Goal: Navigation & Orientation: Find specific page/section

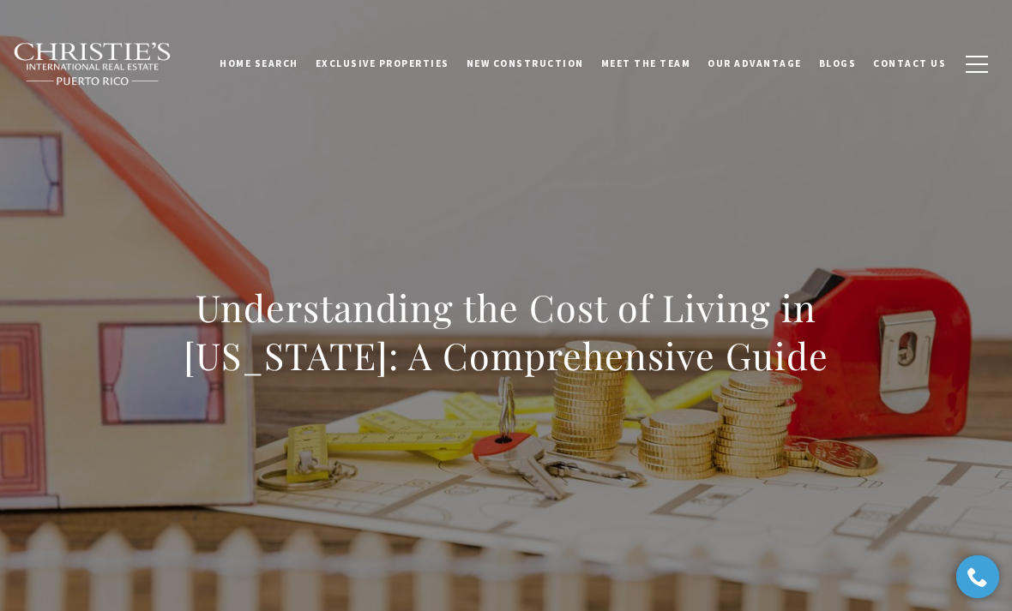
click at [420, 64] on span "Exclusive Properties" at bounding box center [383, 63] width 134 height 12
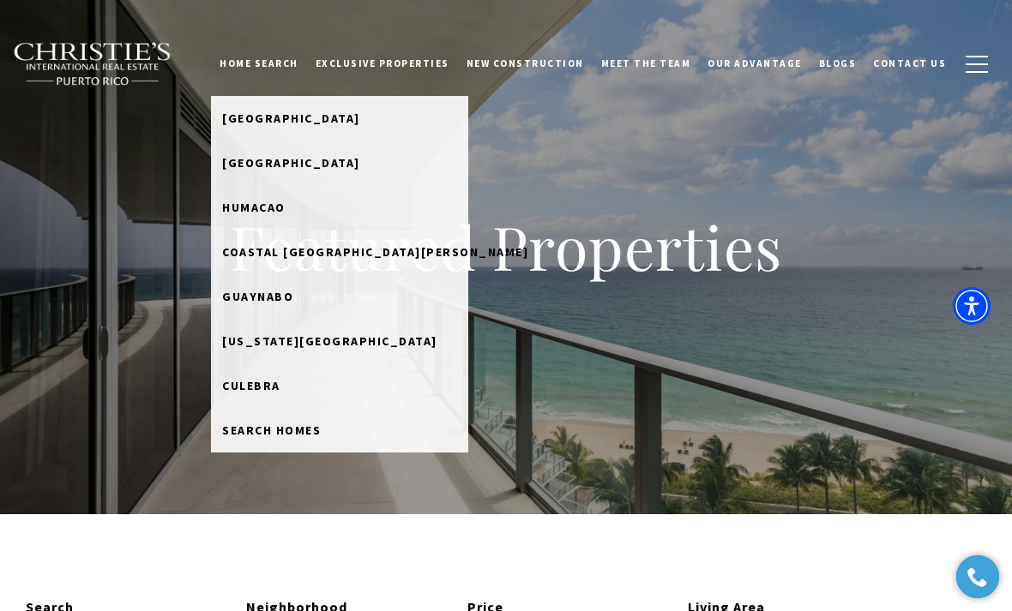
click at [330, 117] on span "[GEOGRAPHIC_DATA]" at bounding box center [291, 118] width 138 height 15
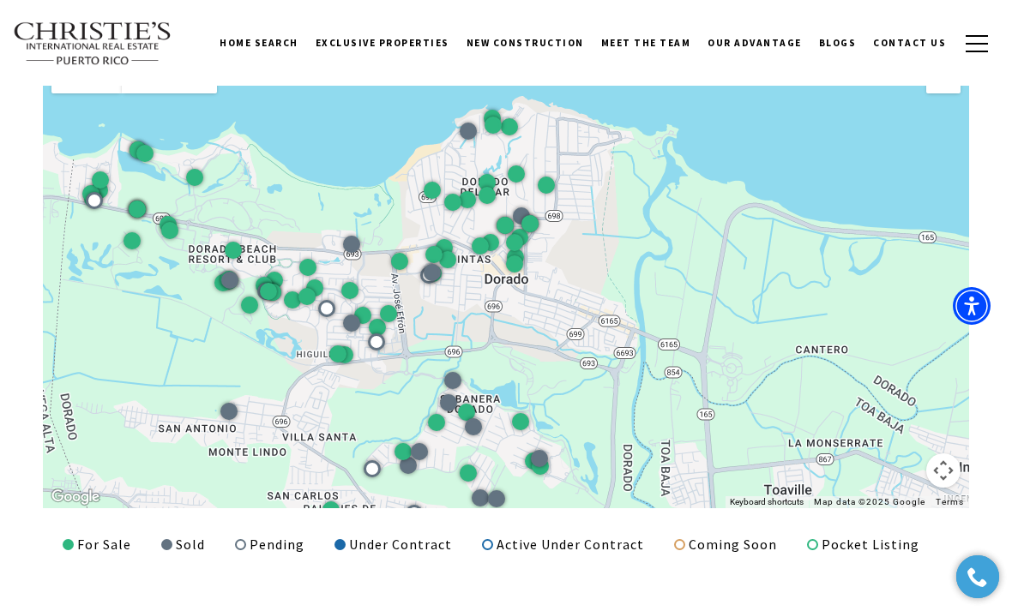
scroll to position [3127, 0]
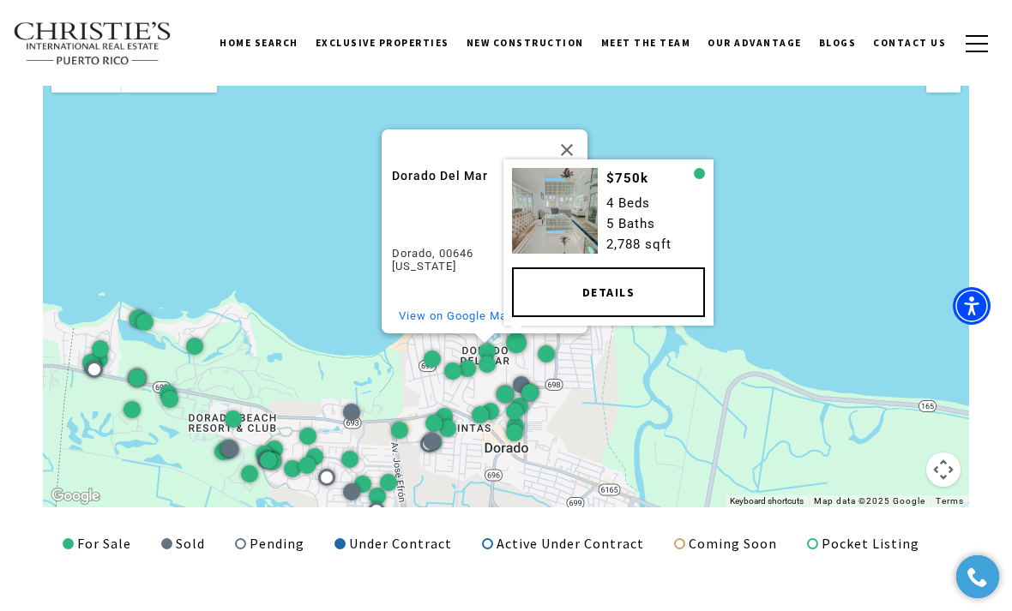
click at [700, 168] on div at bounding box center [699, 173] width 11 height 11
click at [697, 171] on div at bounding box center [699, 173] width 11 height 11
click at [560, 129] on button "Close" at bounding box center [566, 149] width 41 height 41
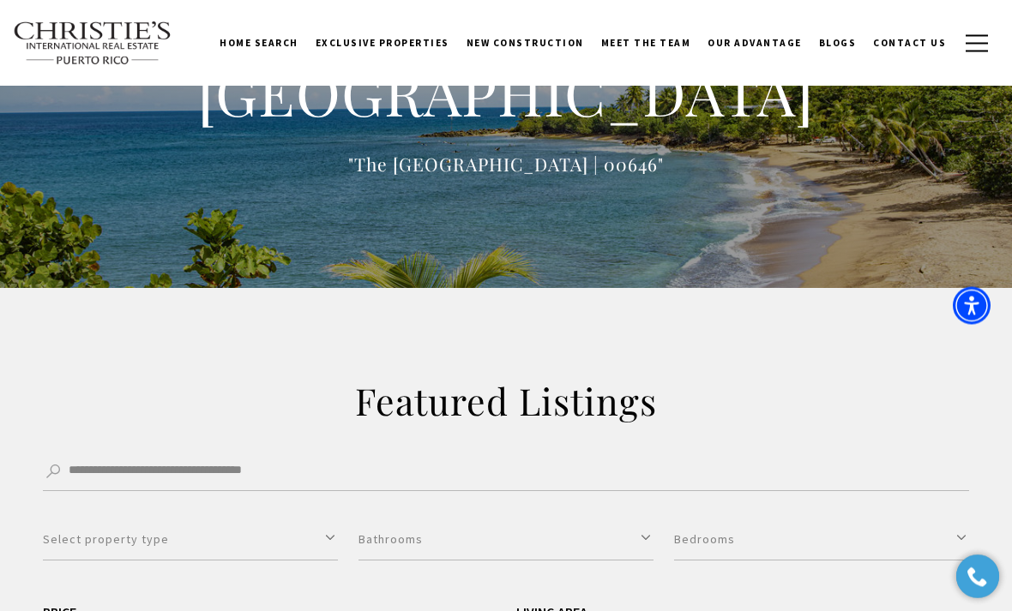
scroll to position [0, 0]
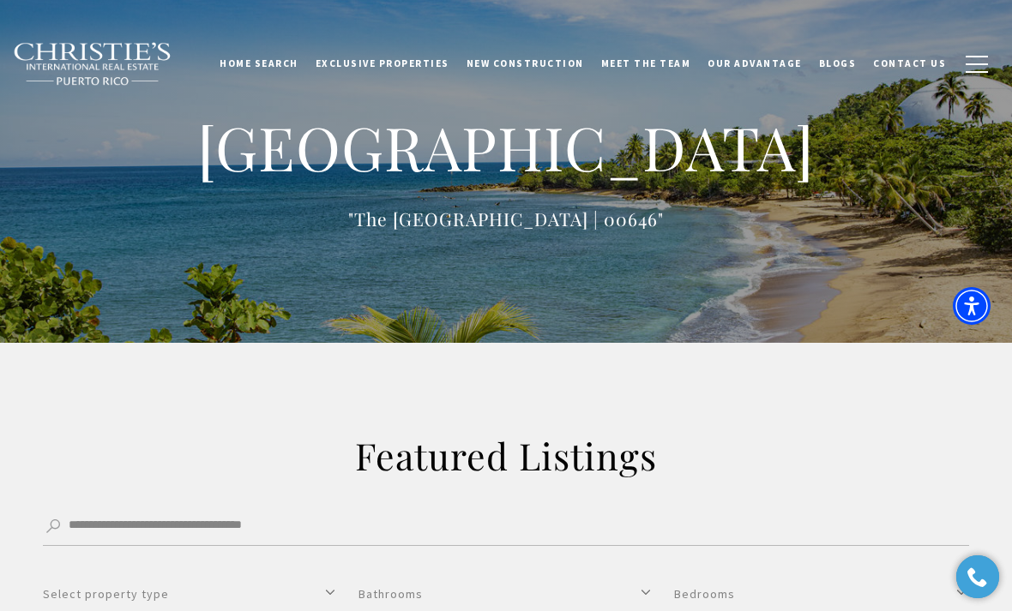
click at [911, 64] on span "Contact Us" at bounding box center [909, 63] width 73 height 12
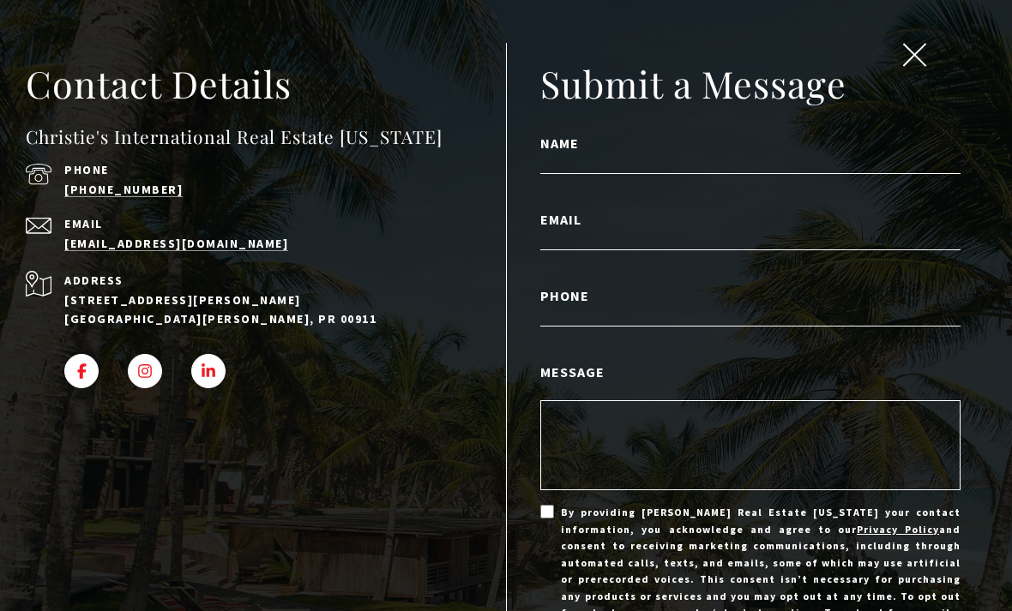
click at [922, 64] on span "close modal" at bounding box center [914, 55] width 22 height 22
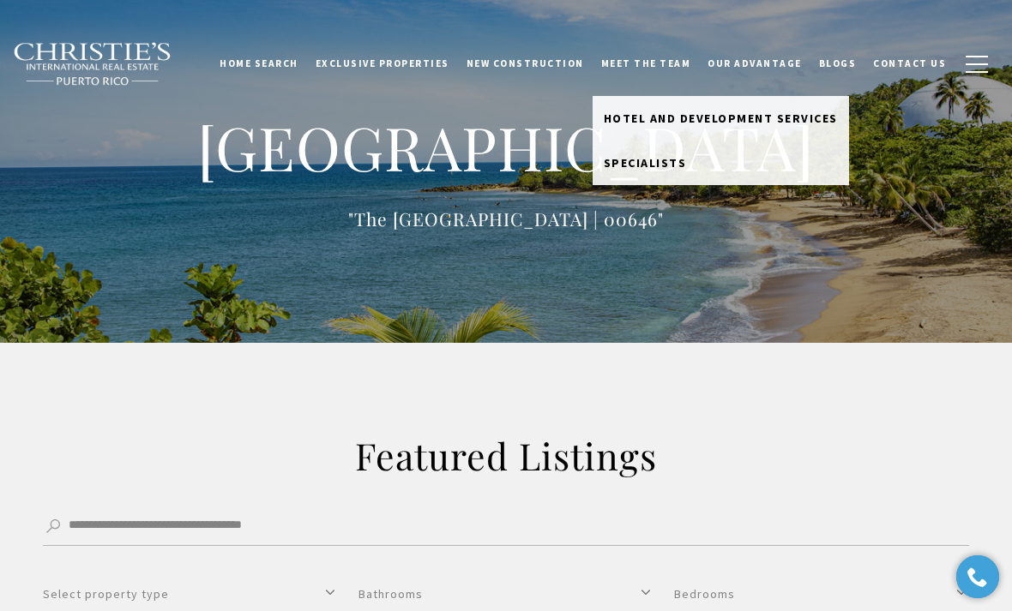
click at [787, 122] on span "Hotel and Development Services" at bounding box center [721, 118] width 234 height 15
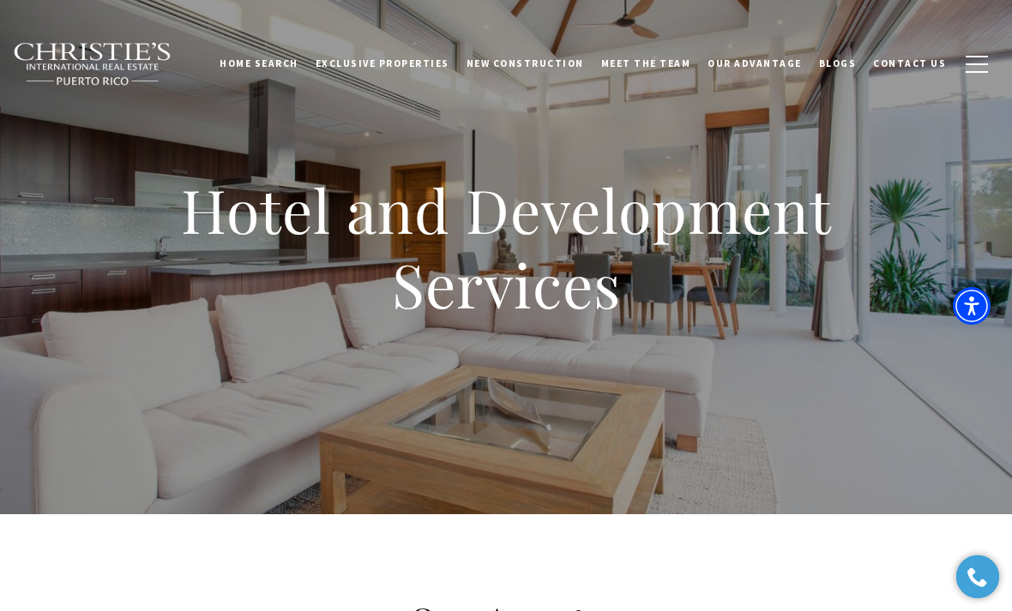
click at [770, 68] on span "Our Advantage" at bounding box center [754, 63] width 94 height 12
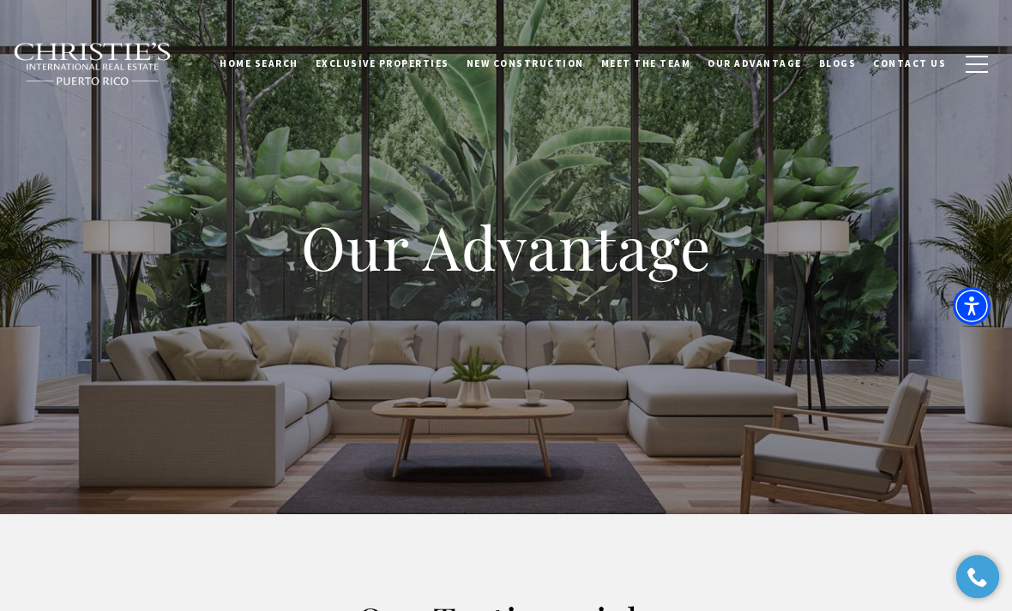
click at [559, 73] on link "New Construction" at bounding box center [525, 63] width 135 height 43
